Goal: Task Accomplishment & Management: Manage account settings

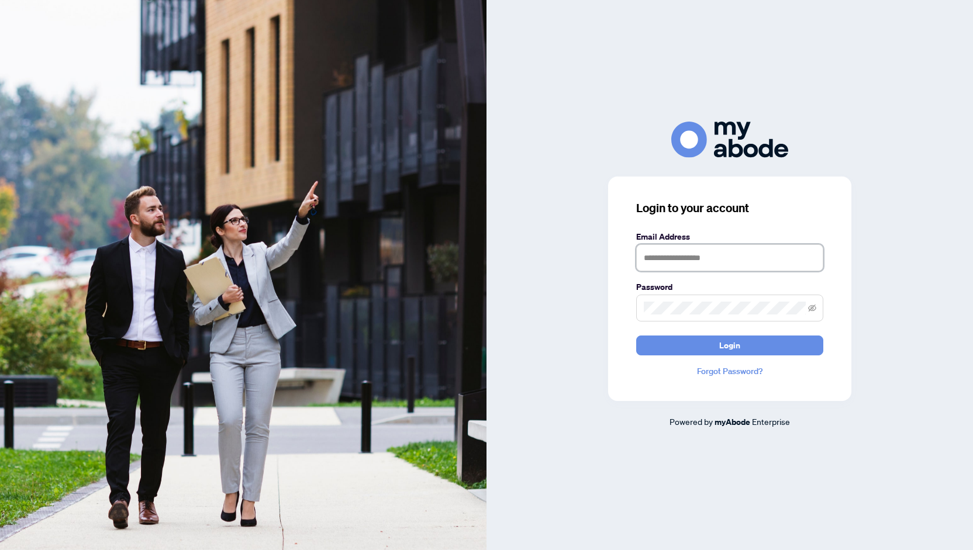
click at [660, 253] on input "text" at bounding box center [729, 257] width 187 height 27
type input "**********"
click at [662, 299] on span at bounding box center [729, 308] width 187 height 27
click at [666, 344] on button "Login" at bounding box center [729, 346] width 187 height 20
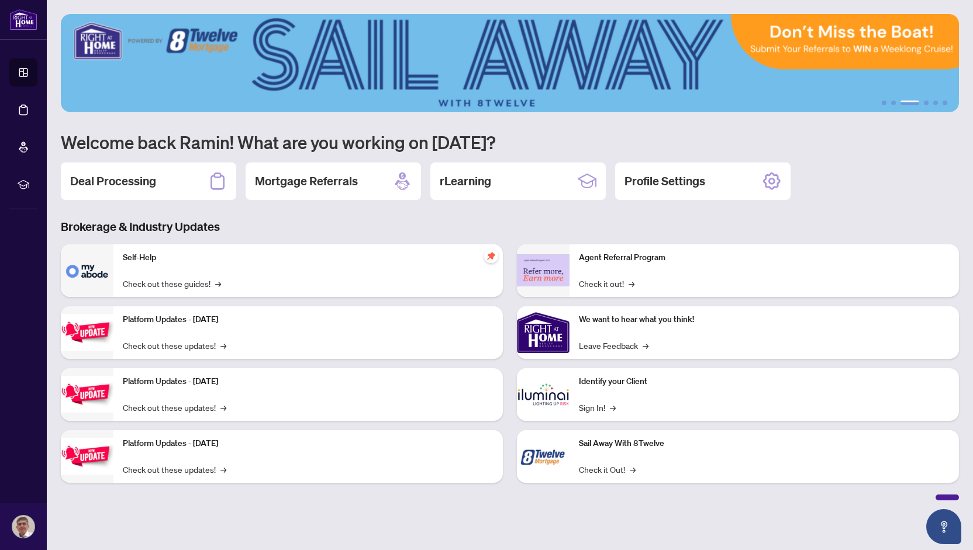
click at [18, 526] on img at bounding box center [23, 527] width 22 height 22
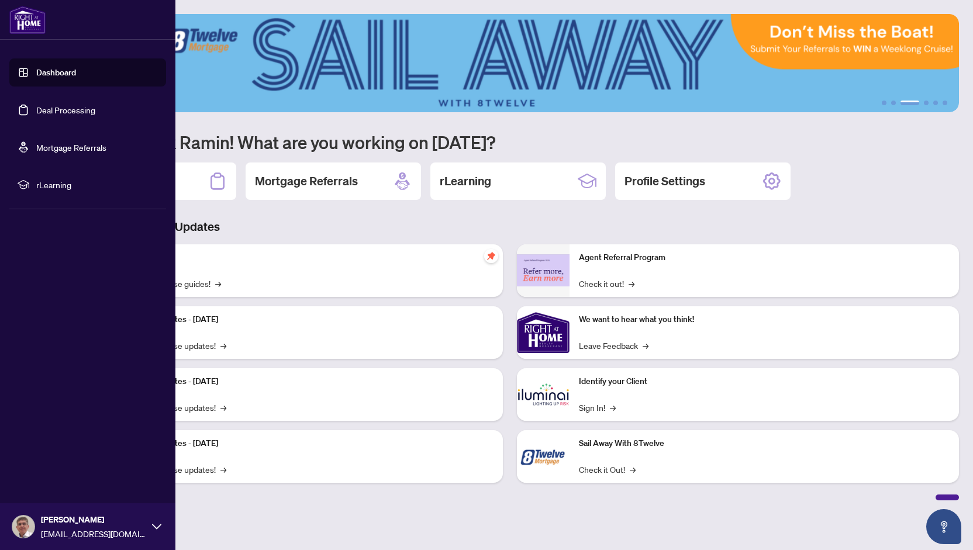
click at [147, 526] on div "[PERSON_NAME] [EMAIL_ADDRESS][DOMAIN_NAME]" at bounding box center [87, 527] width 175 height 47
click at [25, 458] on icon "button" at bounding box center [25, 458] width 6 height 5
